Goal: Transaction & Acquisition: Purchase product/service

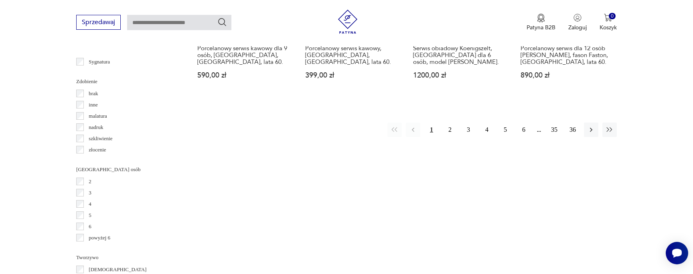
scroll to position [935, 0]
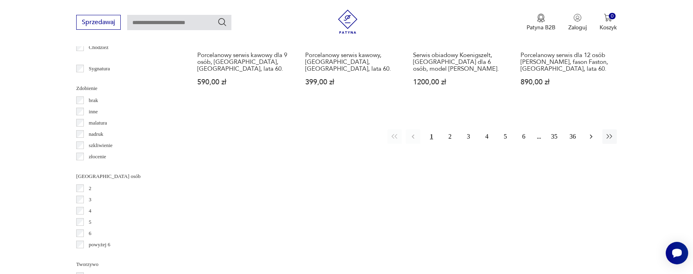
click at [595, 132] on icon "button" at bounding box center [591, 136] width 8 height 8
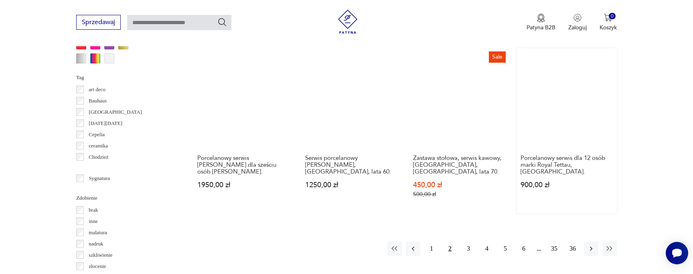
scroll to position [858, 0]
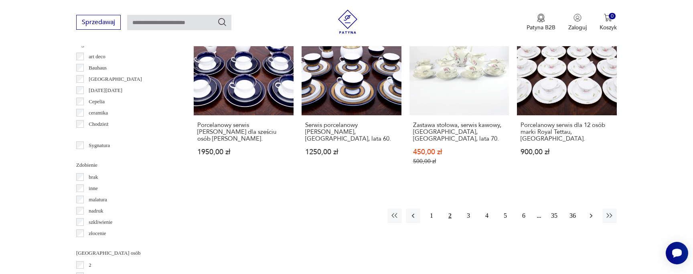
click at [590, 211] on icon "button" at bounding box center [591, 215] width 8 height 8
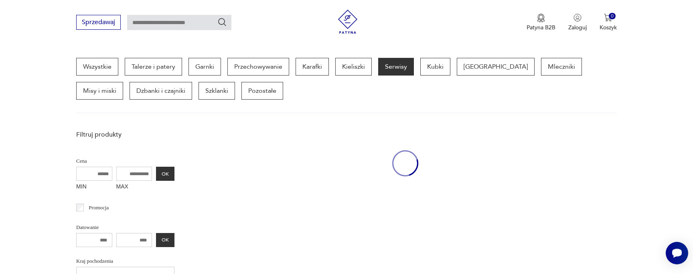
scroll to position [205, 0]
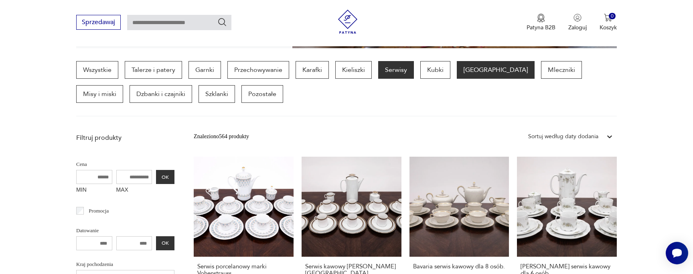
click at [477, 67] on p "[GEOGRAPHIC_DATA]" at bounding box center [496, 70] width 78 height 18
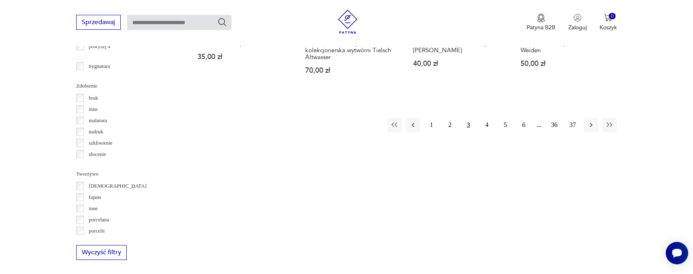
scroll to position [926, 0]
click at [590, 127] on icon "button" at bounding box center [591, 124] width 8 height 8
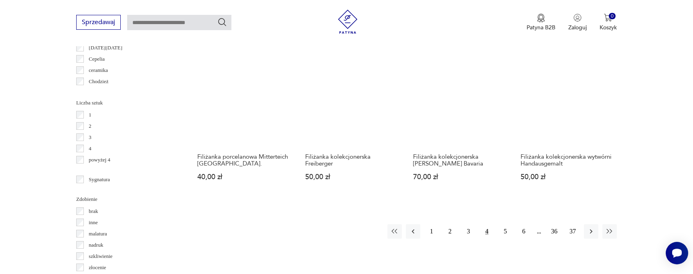
scroll to position [813, 0]
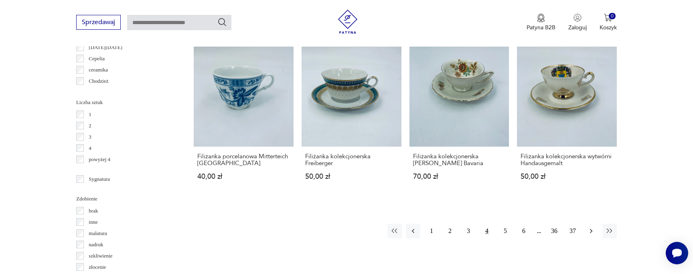
click at [590, 227] on icon "button" at bounding box center [591, 231] width 8 height 8
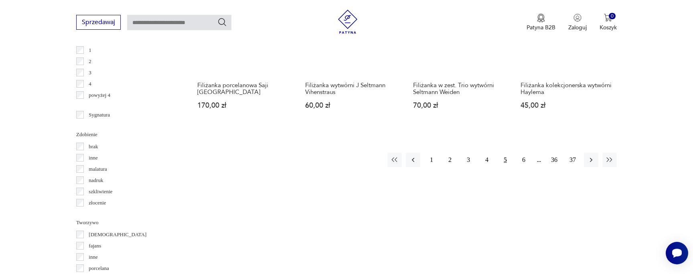
scroll to position [892, 0]
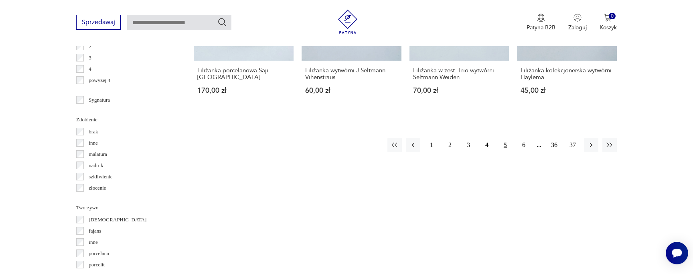
click at [590, 142] on button "button" at bounding box center [591, 145] width 14 height 14
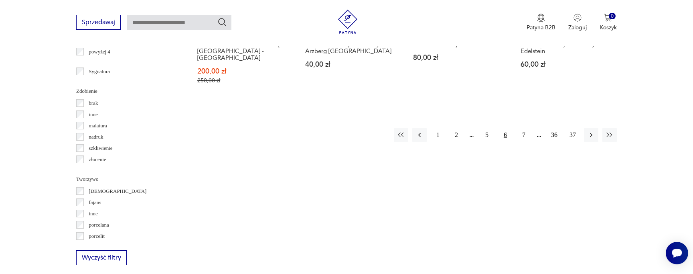
scroll to position [924, 0]
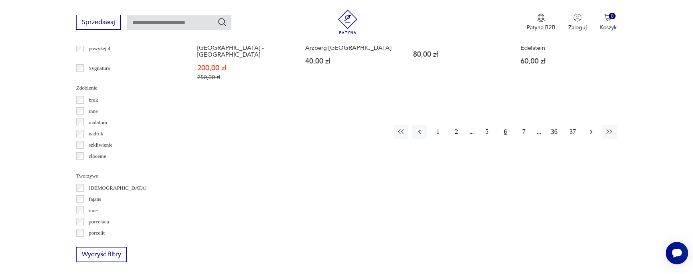
click at [588, 128] on icon "button" at bounding box center [591, 132] width 8 height 8
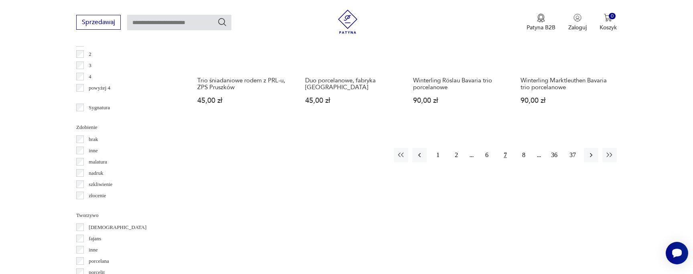
scroll to position [876, 0]
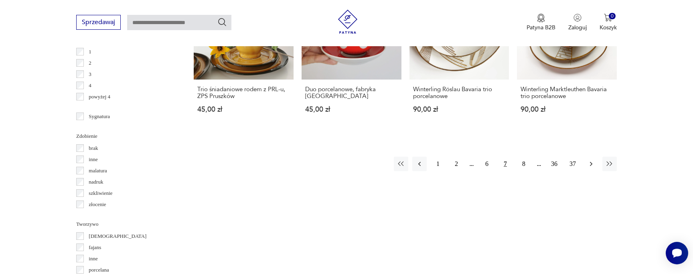
click at [591, 165] on icon "button" at bounding box center [591, 164] width 2 height 4
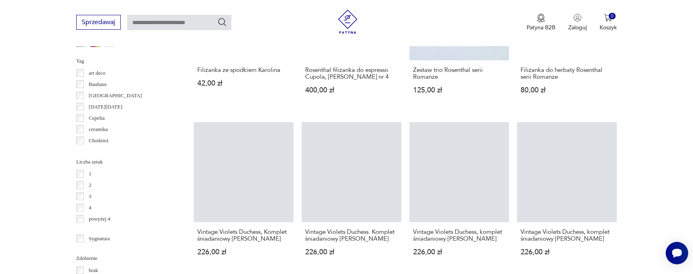
scroll to position [798, 0]
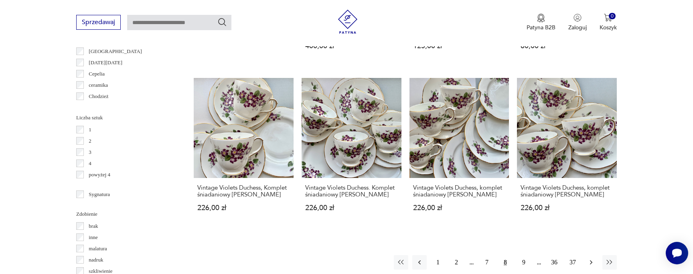
click at [594, 258] on icon "button" at bounding box center [591, 262] width 8 height 8
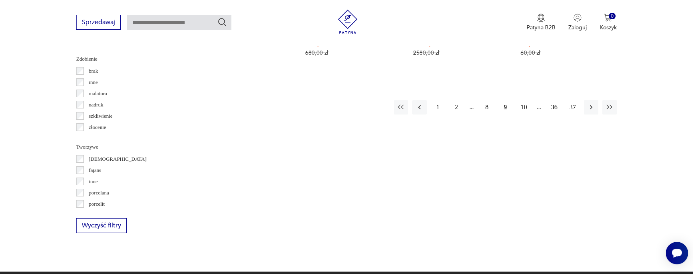
scroll to position [955, 0]
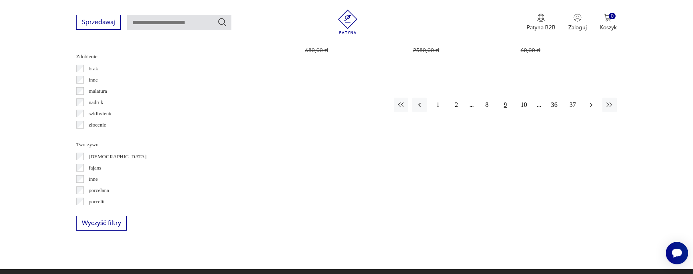
click at [591, 103] on icon "button" at bounding box center [591, 105] width 2 height 4
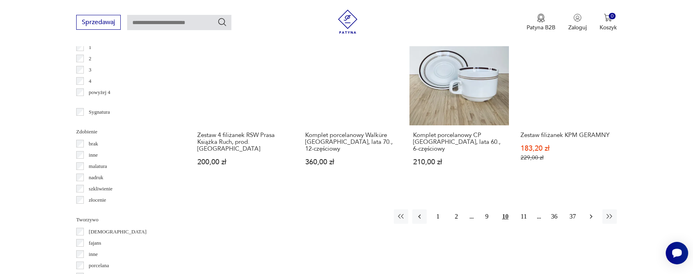
scroll to position [878, 0]
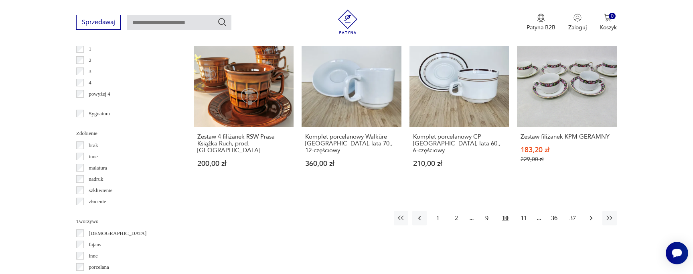
click at [590, 211] on button "button" at bounding box center [591, 218] width 14 height 14
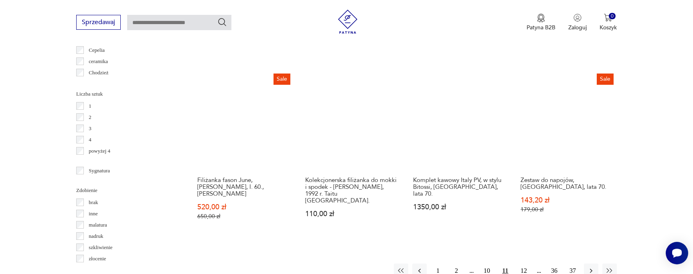
scroll to position [829, 0]
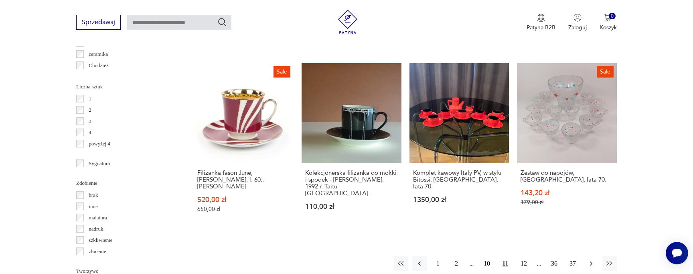
click at [592, 259] on icon "button" at bounding box center [591, 263] width 8 height 8
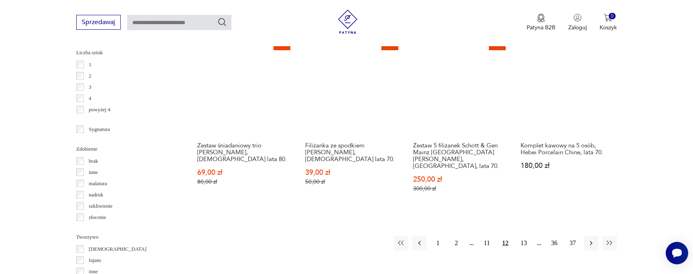
scroll to position [867, 0]
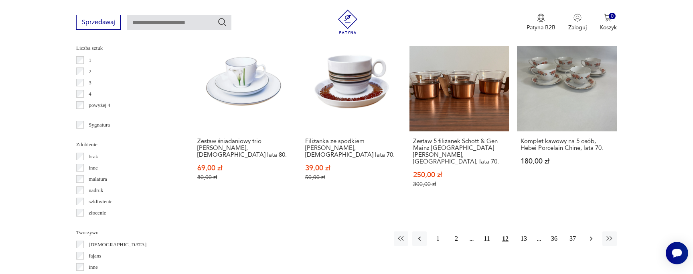
click at [589, 234] on icon "button" at bounding box center [591, 238] width 8 height 8
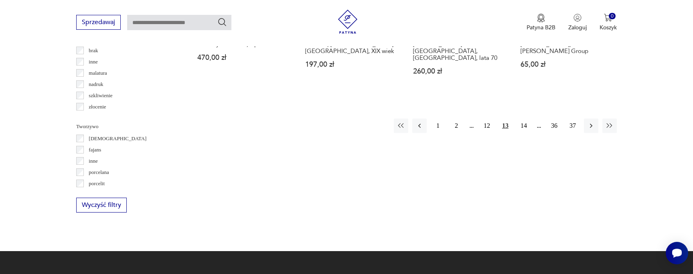
scroll to position [978, 0]
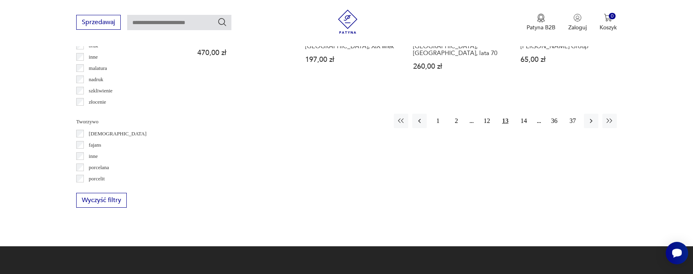
click at [593, 117] on icon "button" at bounding box center [591, 121] width 8 height 8
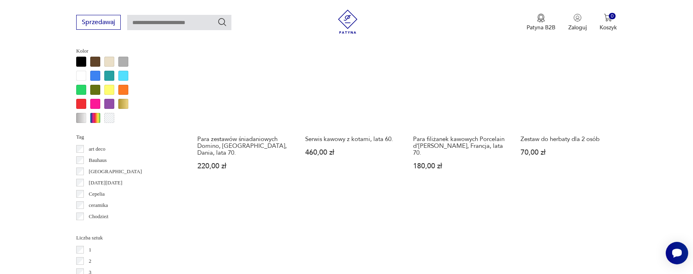
scroll to position [673, 0]
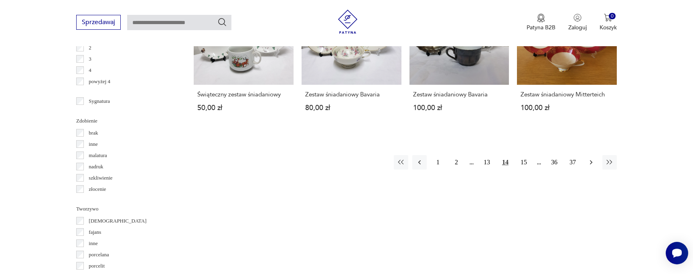
click at [593, 159] on button "button" at bounding box center [591, 162] width 14 height 14
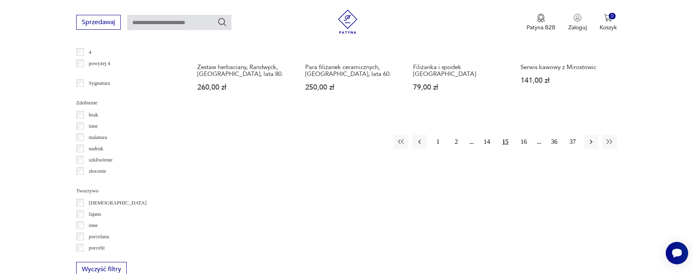
scroll to position [910, 0]
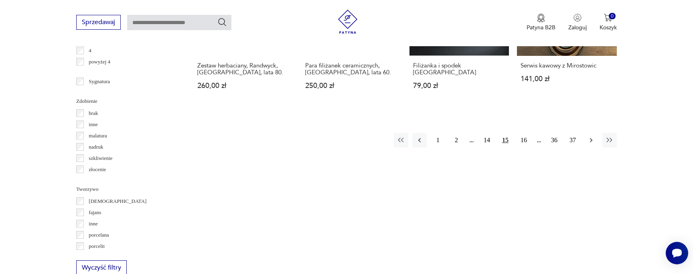
click at [589, 133] on button "button" at bounding box center [591, 140] width 14 height 14
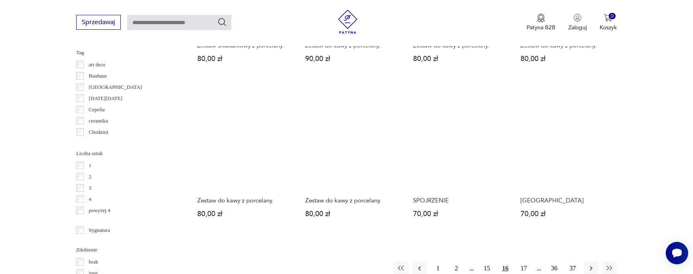
scroll to position [764, 0]
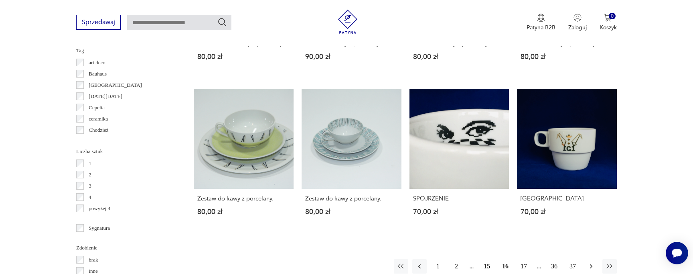
click at [593, 262] on icon "button" at bounding box center [591, 266] width 8 height 8
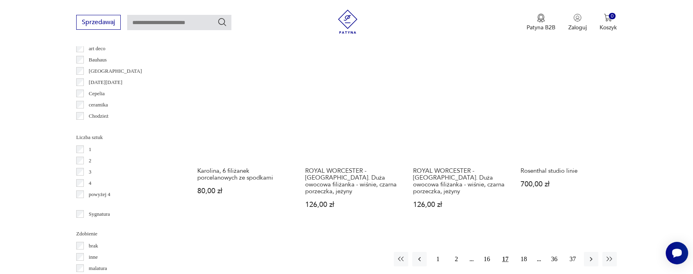
scroll to position [780, 0]
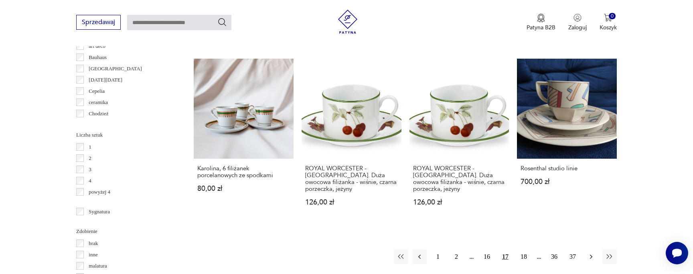
click at [593, 252] on icon "button" at bounding box center [591, 256] width 8 height 8
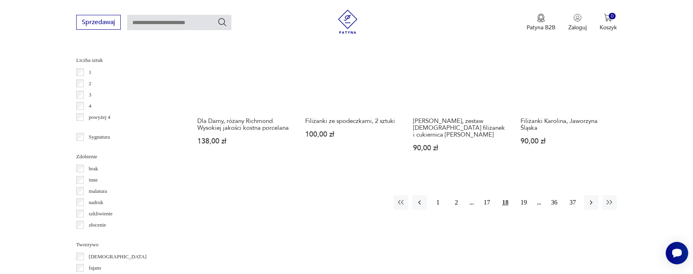
scroll to position [866, 0]
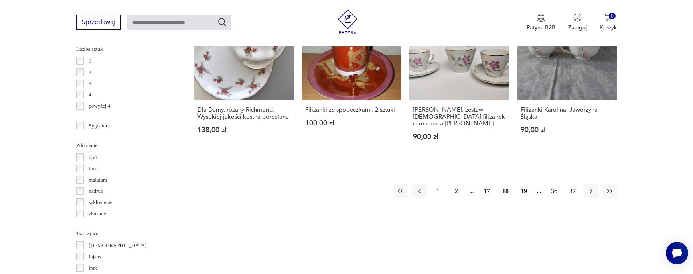
click at [525, 184] on button "19" at bounding box center [524, 191] width 14 height 14
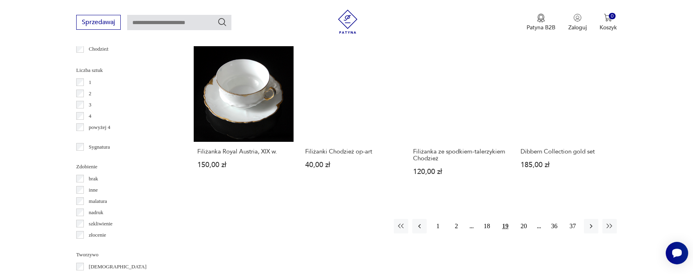
scroll to position [845, 0]
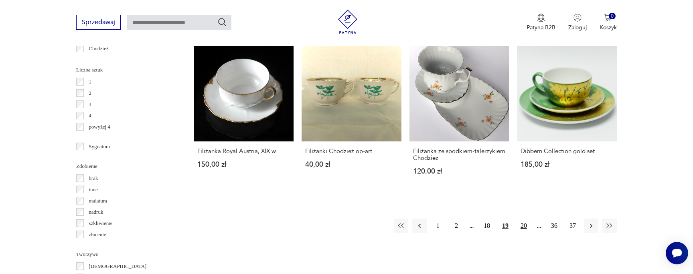
click at [524, 218] on button "20" at bounding box center [524, 225] width 14 height 14
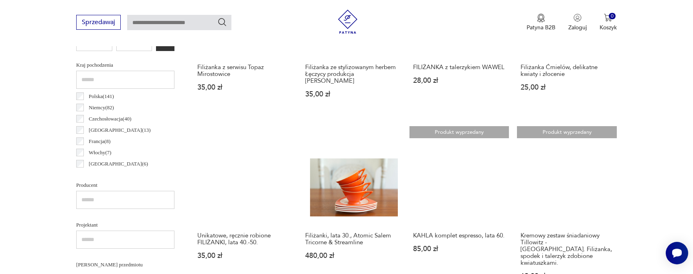
scroll to position [407, 0]
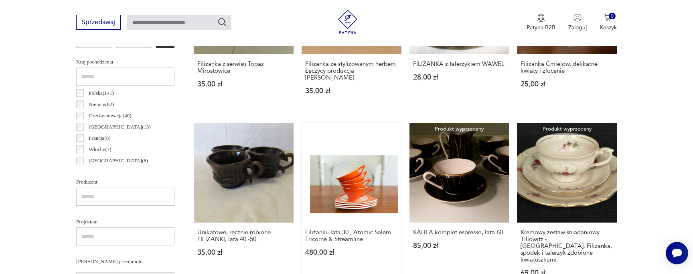
click at [357, 196] on link "Filiżanki, lata 30., Atomic Salem Tricorne & Streamline 480,00 zł" at bounding box center [352, 207] width 100 height 169
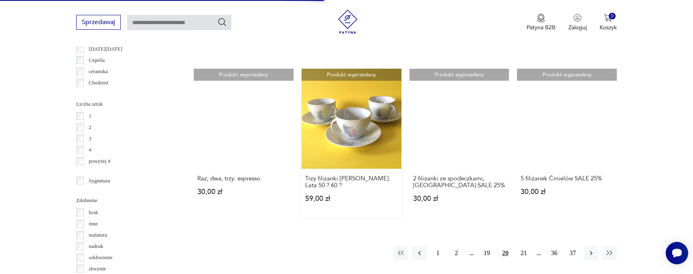
scroll to position [814, 0]
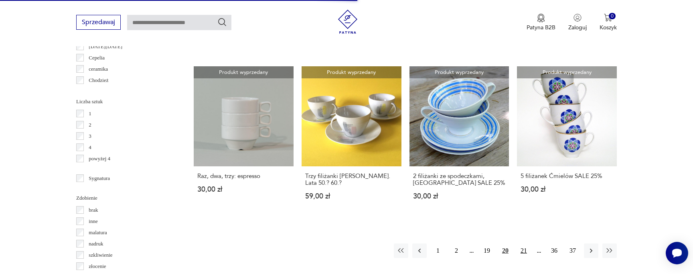
click at [527, 243] on button "21" at bounding box center [524, 250] width 14 height 14
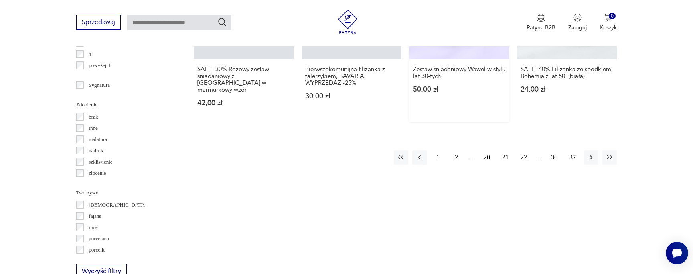
scroll to position [906, 0]
click at [522, 151] on button "22" at bounding box center [524, 158] width 14 height 14
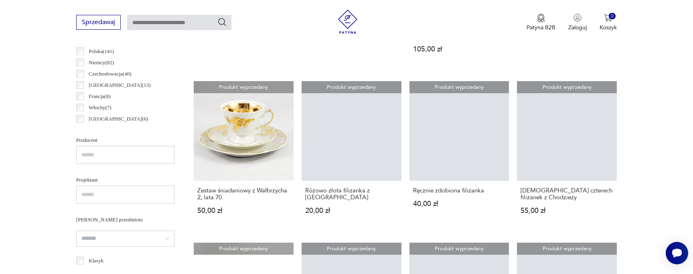
scroll to position [452, 0]
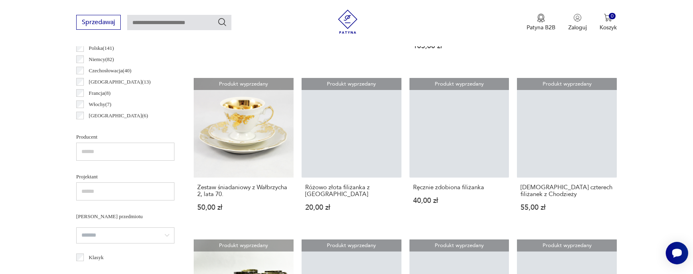
click at [92, 151] on input "text" at bounding box center [125, 151] width 98 height 18
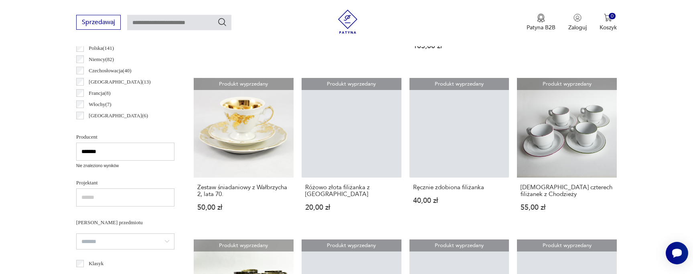
type input "*******"
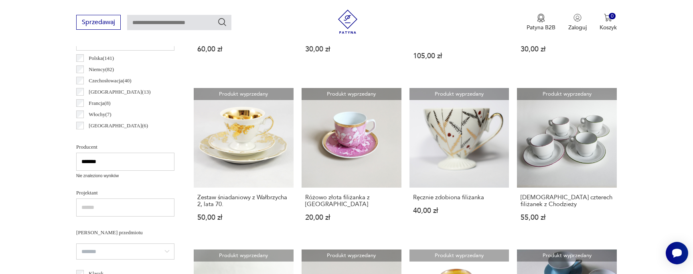
scroll to position [443, 0]
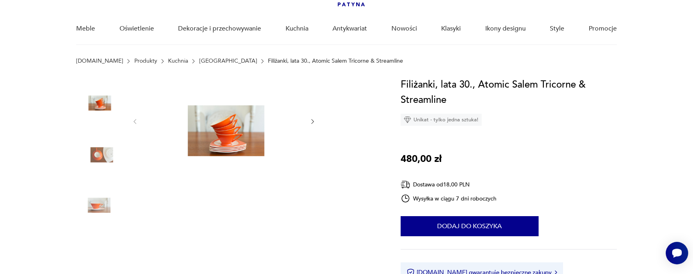
scroll to position [112, 0]
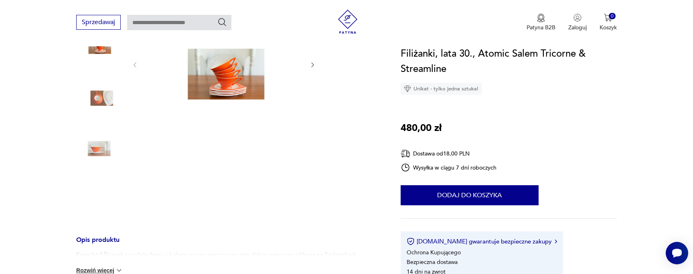
click at [231, 87] on img at bounding box center [223, 63] width 155 height 87
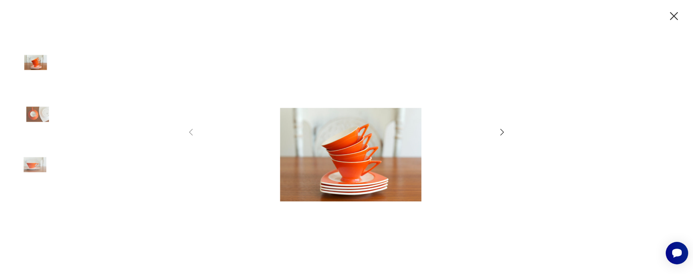
click at [343, 175] on img at bounding box center [347, 135] width 286 height 219
click at [501, 136] on icon "button" at bounding box center [503, 132] width 10 height 10
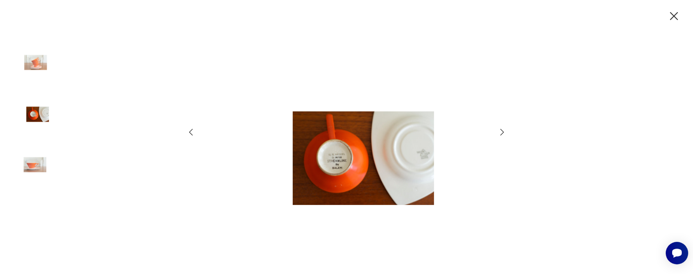
click at [502, 135] on icon "button" at bounding box center [503, 132] width 10 height 10
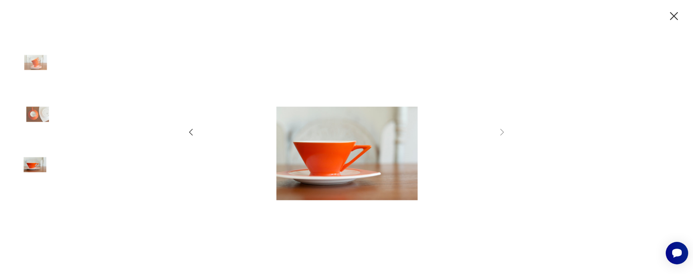
click at [675, 18] on icon "button" at bounding box center [674, 16] width 14 height 14
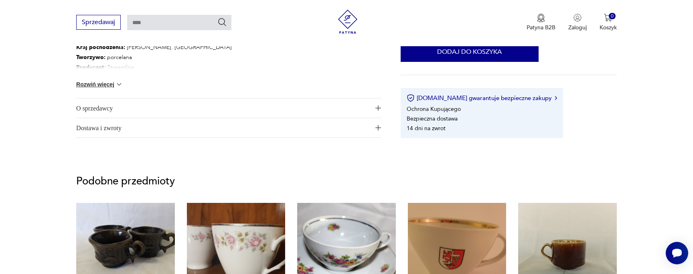
scroll to position [420, 0]
